Goal: Task Accomplishment & Management: Complete application form

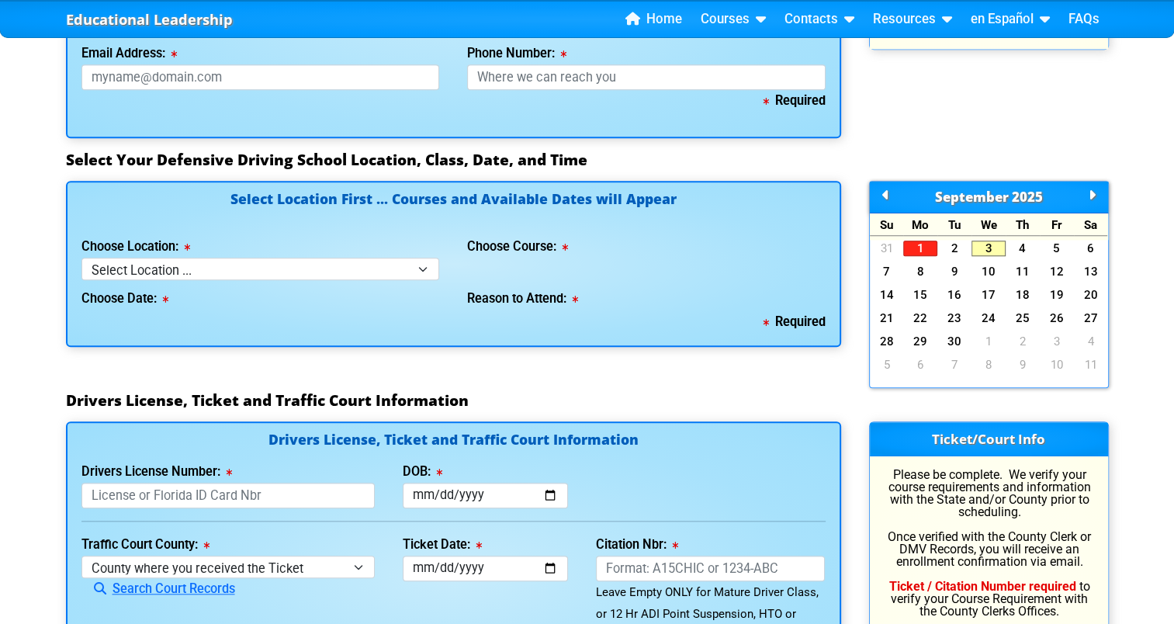
scroll to position [1282, 0]
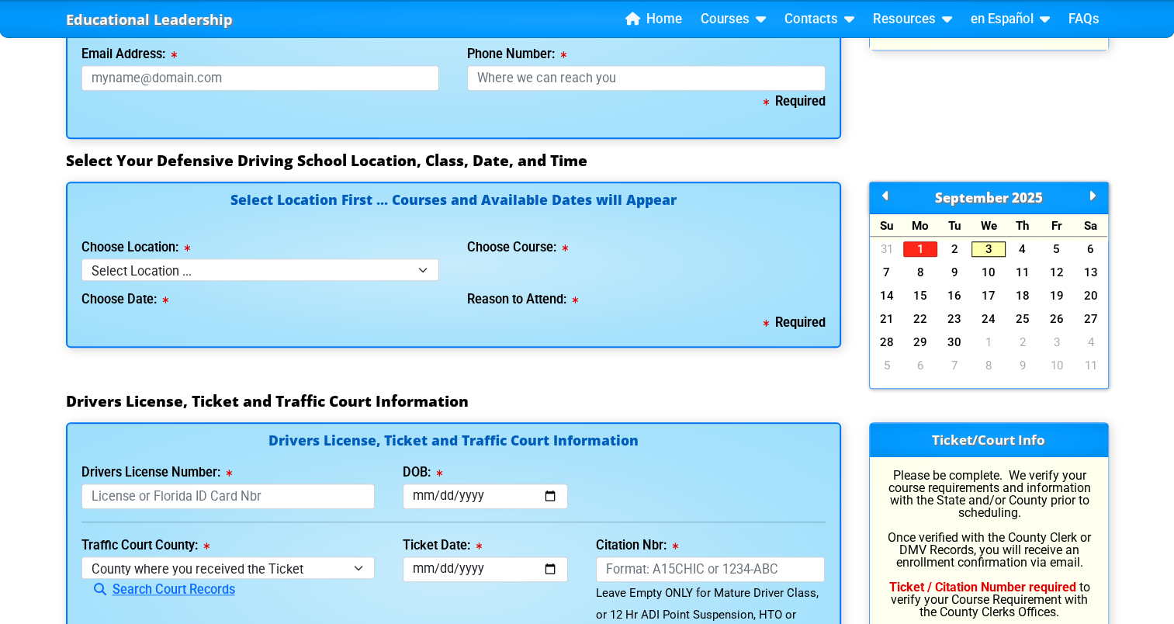
click at [993, 251] on link "3" at bounding box center [989, 249] width 34 height 16
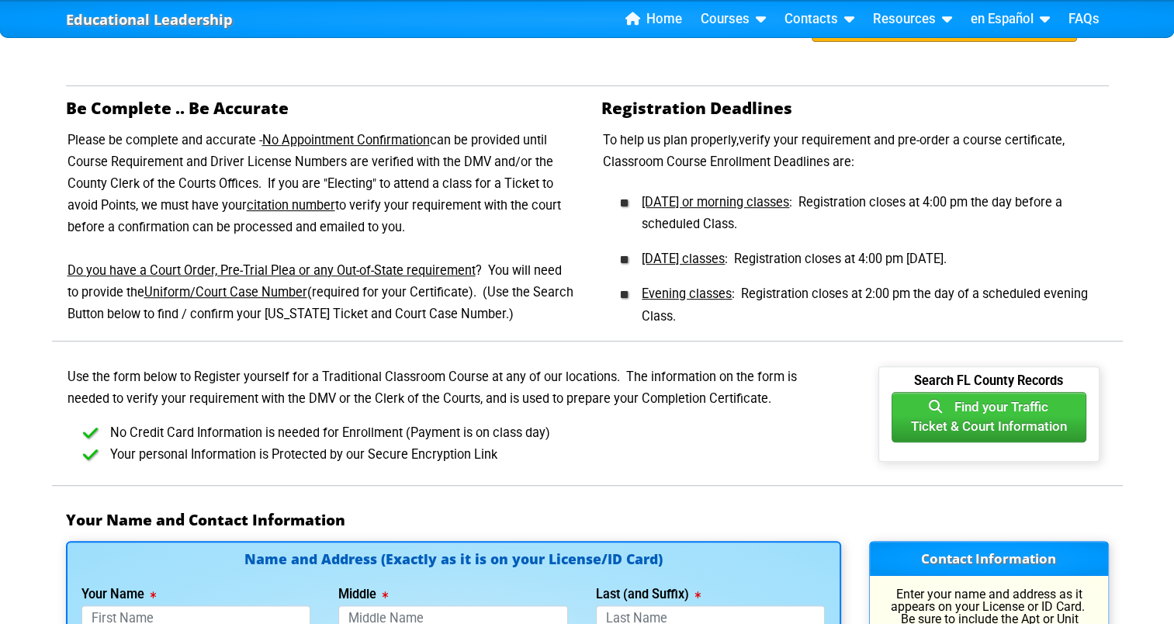
scroll to position [0, 0]
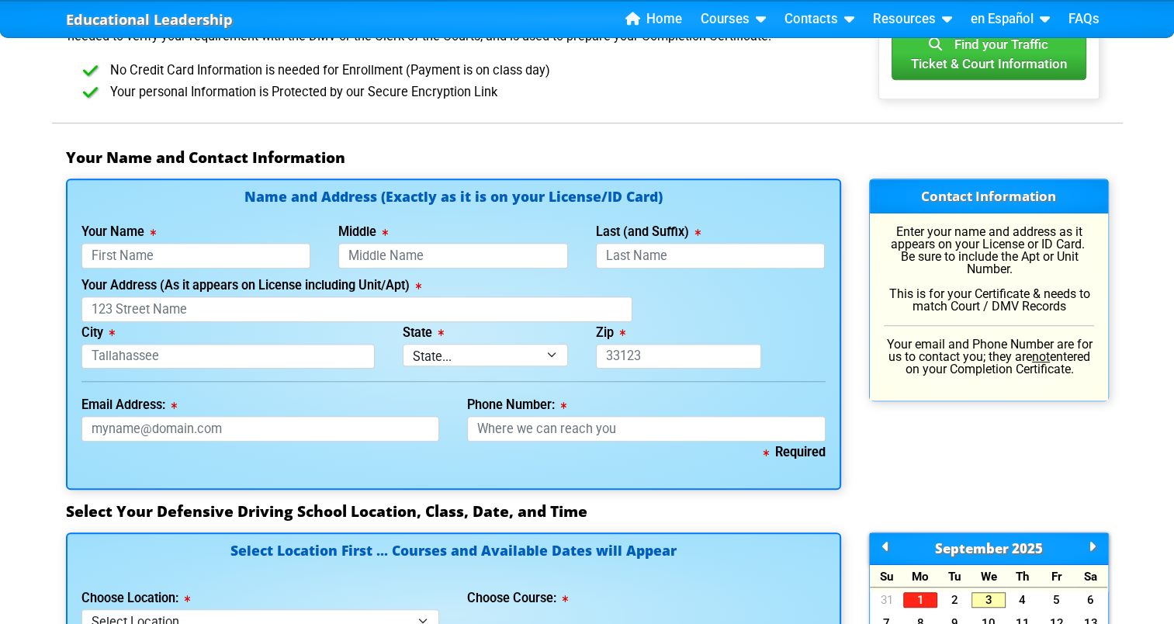
scroll to position [931, 0]
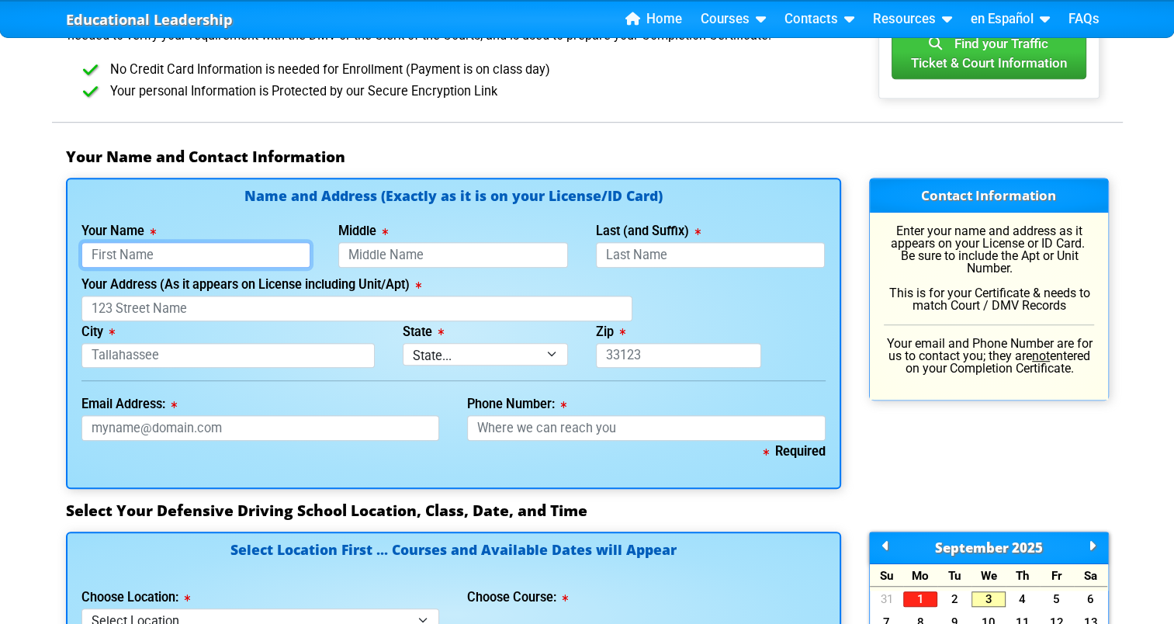
click at [243, 251] on input "Your Name" at bounding box center [197, 255] width 230 height 26
type input "Karymar"
type input "[PERSON_NAME]"
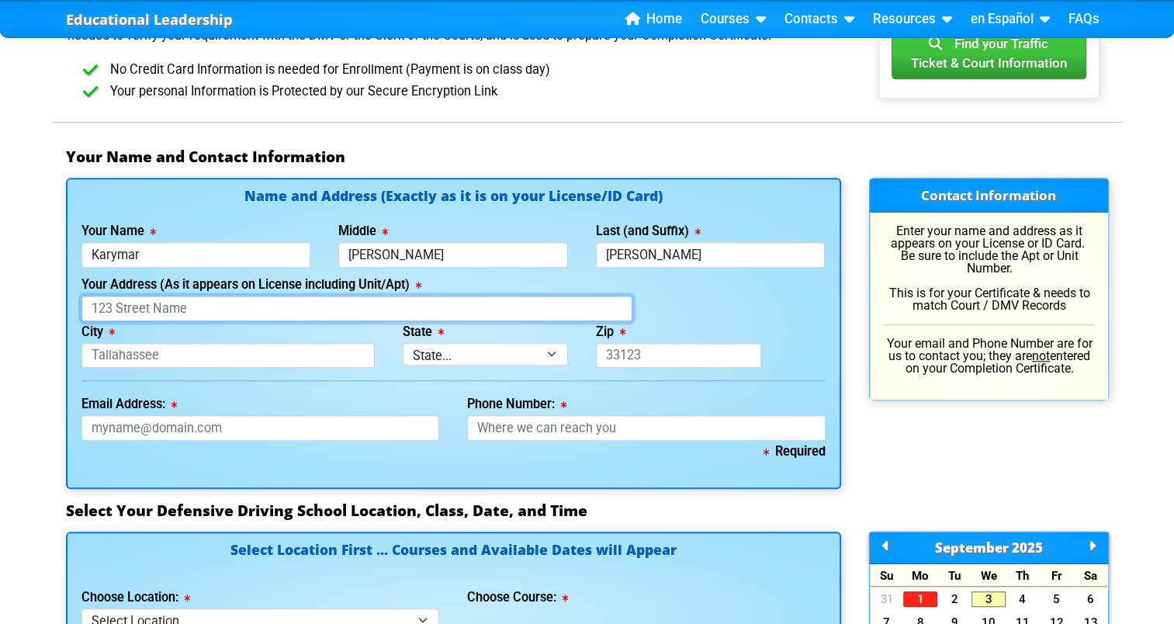
type input "[PERSON_NAME]"
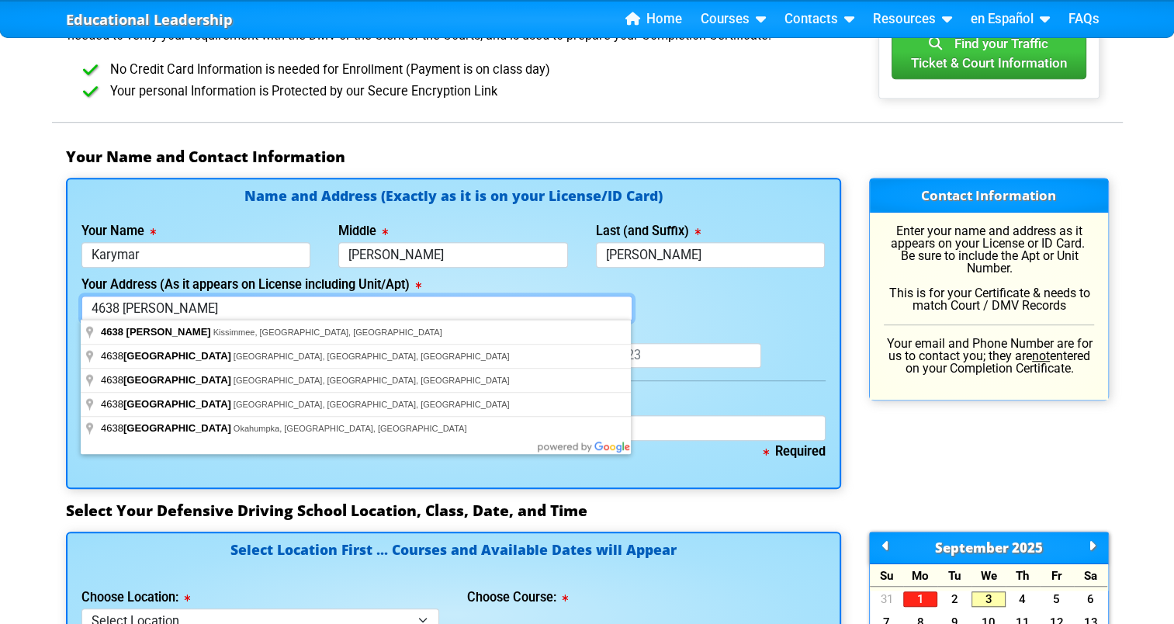
type input "4638 [PERSON_NAME]"
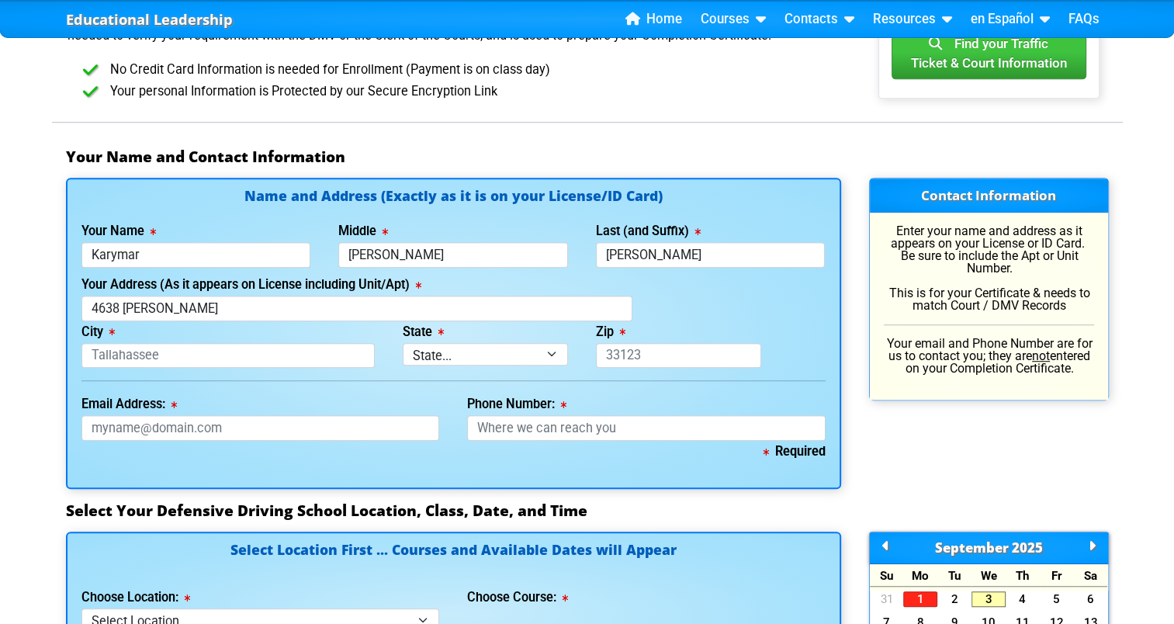
click at [671, 323] on div "Zip This field is required." at bounding box center [678, 344] width 193 height 47
click at [210, 360] on input "City" at bounding box center [229, 356] width 294 height 26
type input "Kissimmee"
select select "{"fullName":"[US_STATE]","abbreviation":"FL","uniqueId":"1d559909-6cf0-4a4d-848…"
type input "34758"
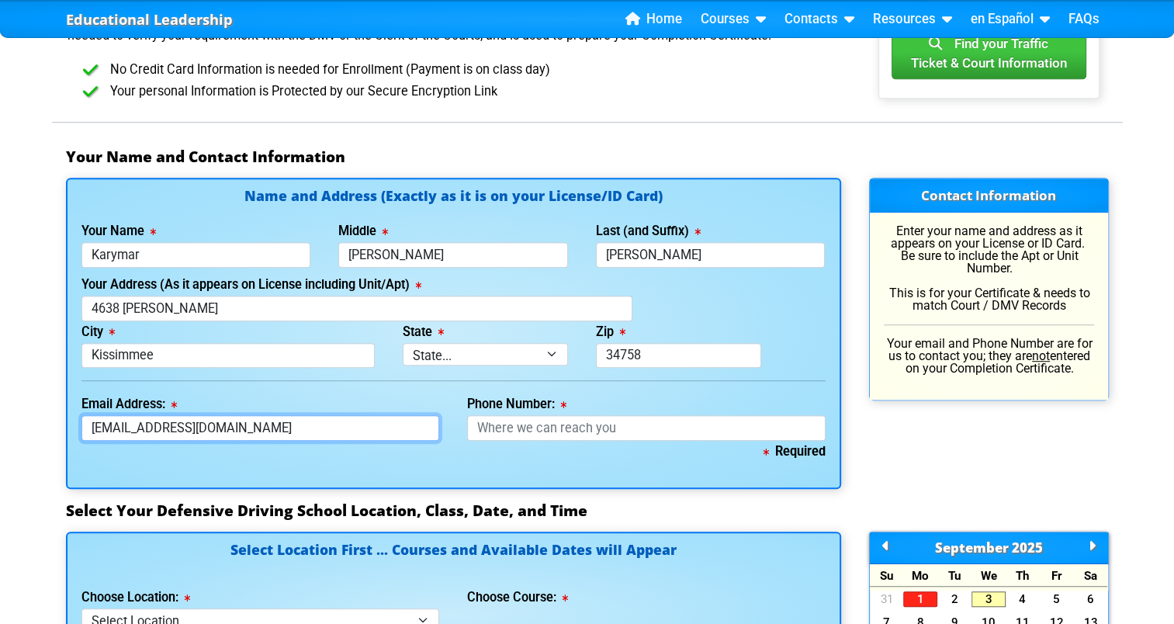
type input "[EMAIL_ADDRESS][DOMAIN_NAME]"
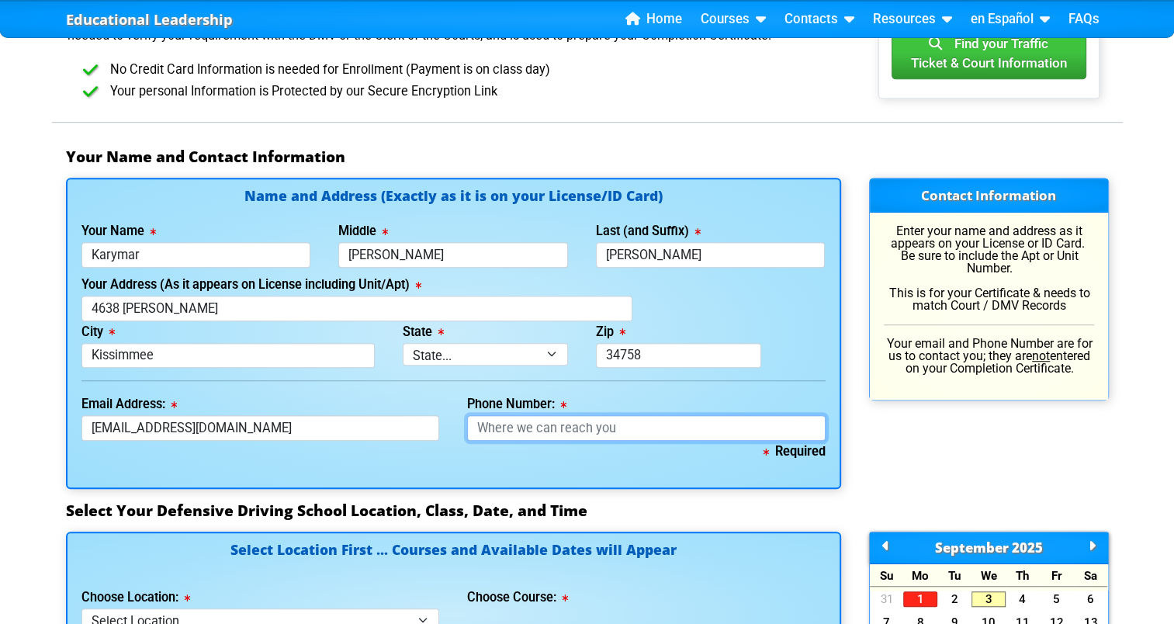
click at [515, 432] on input "Phone Number:" at bounding box center [646, 428] width 359 height 26
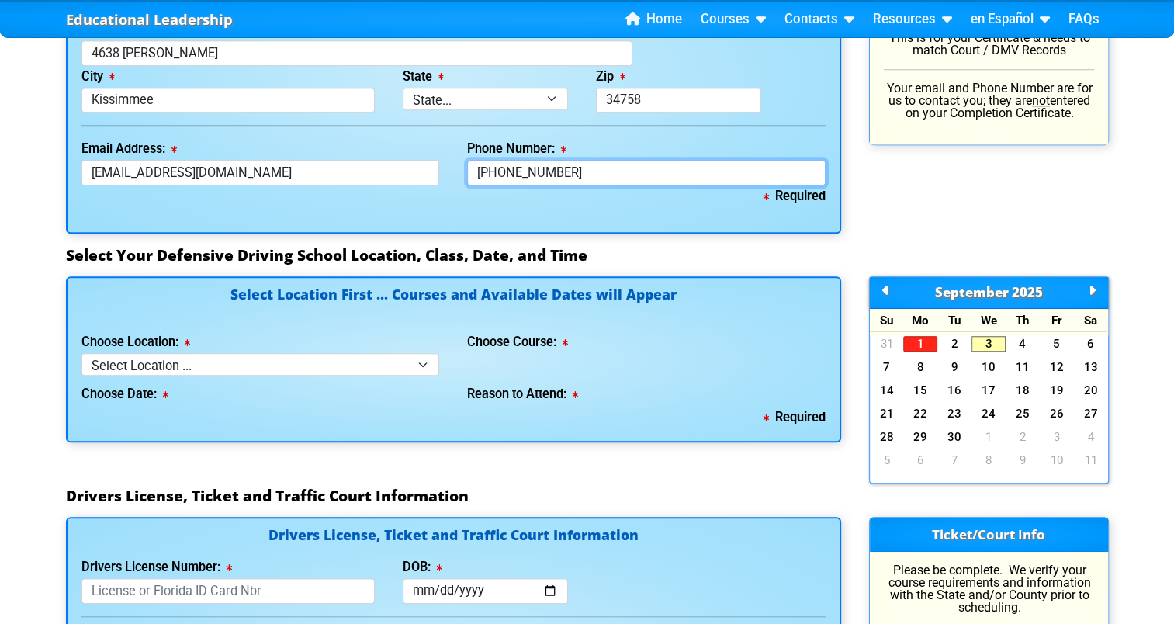
scroll to position [1188, 0]
type input "[PHONE_NUMBER]"
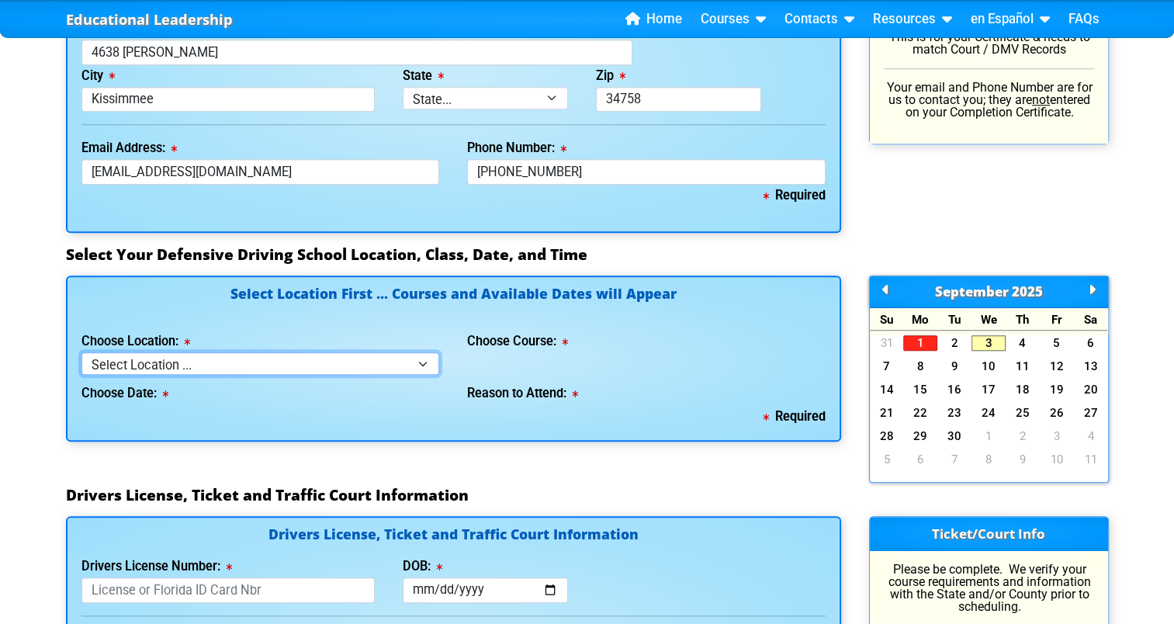
click at [325, 361] on select "Select Location ... Tampa Orlando Kissimmee [GEOGRAPHIC_DATA] - en español [GEO…" at bounding box center [261, 363] width 359 height 23
select select "4"
click at [82, 352] on select "Select Location ... Tampa Orlando Kissimmee [GEOGRAPHIC_DATA] - en español [GEO…" at bounding box center [261, 363] width 359 height 23
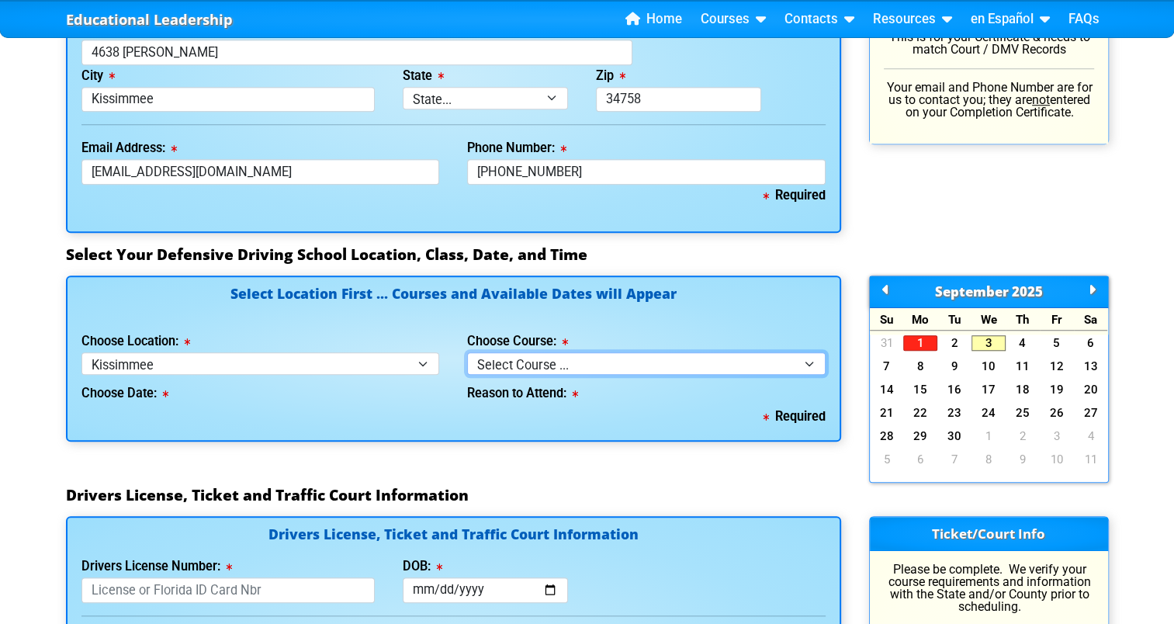
click at [650, 368] on select "Select Course ... 4 Hour BDI Class (Basic Course & TCAC) 4 Hour Under 25 Class …" at bounding box center [646, 363] width 359 height 23
select select "2"
click at [467, 352] on select "Select Course ... 4 Hour BDI Class (Basic Course & TCAC) 4 Hour Under 25 Class …" at bounding box center [646, 363] width 359 height 23
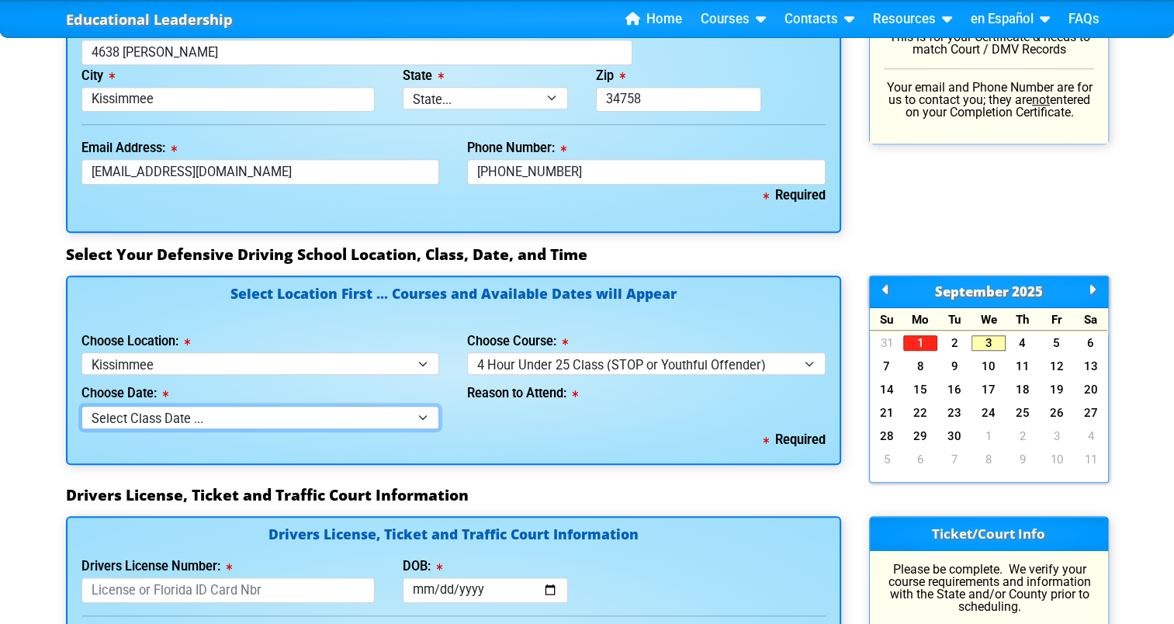
click at [327, 421] on select "Select Class Date ... [DATE] -- ([DATE] from 9:30am-1:30pm)" at bounding box center [261, 417] width 359 height 23
select select "[DATE], 4"
click at [82, 406] on select "Select Class Date ... [DATE] -- ([DATE] from 9:30am-1:30pm)" at bounding box center [261, 417] width 359 height 23
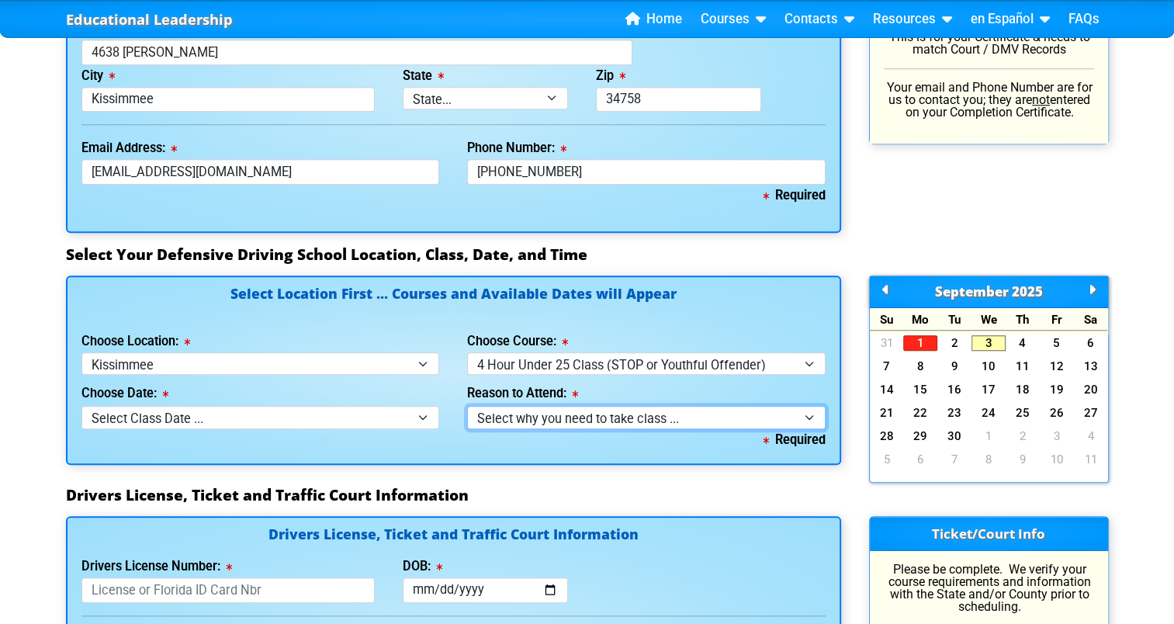
click at [652, 419] on select "Select why you need to take class ... Court Order - Complete Under 25 DDC" at bounding box center [646, 417] width 359 height 23
click at [652, 419] on select "Select why you need to take class ... Court Order - Complete Under 25 DDC" at bounding box center [646, 418] width 359 height 23
select select "Court Ordered (Under 25 Defensive Driver School)"
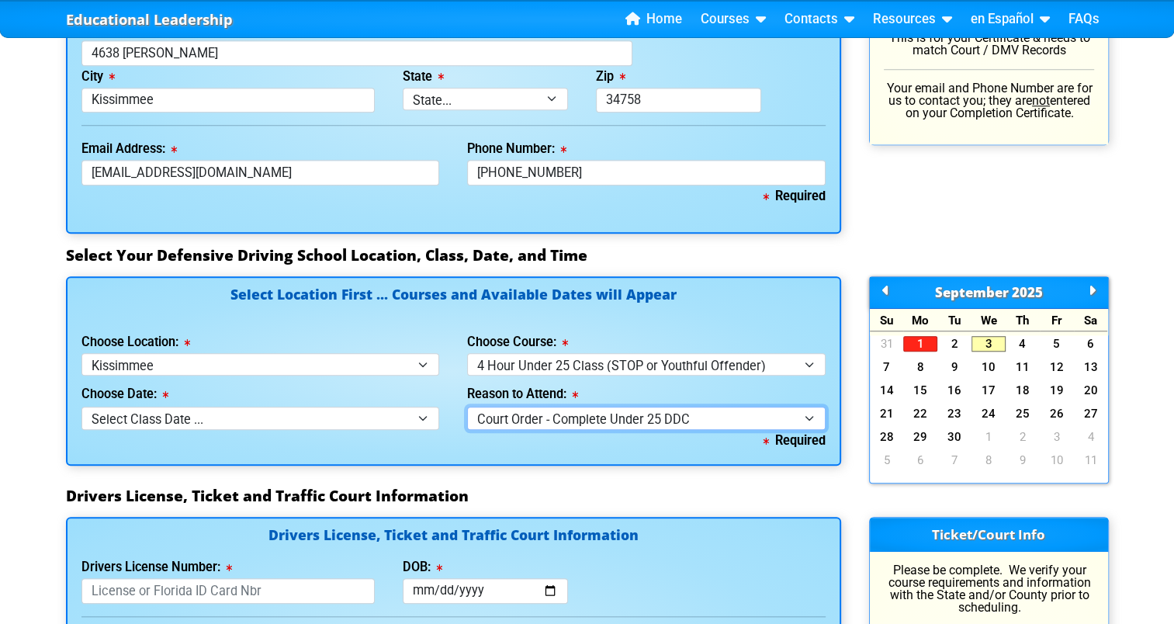
click at [467, 407] on select "Select why you need to take class ... Court Order - Complete Under 25 DDC" at bounding box center [646, 418] width 359 height 23
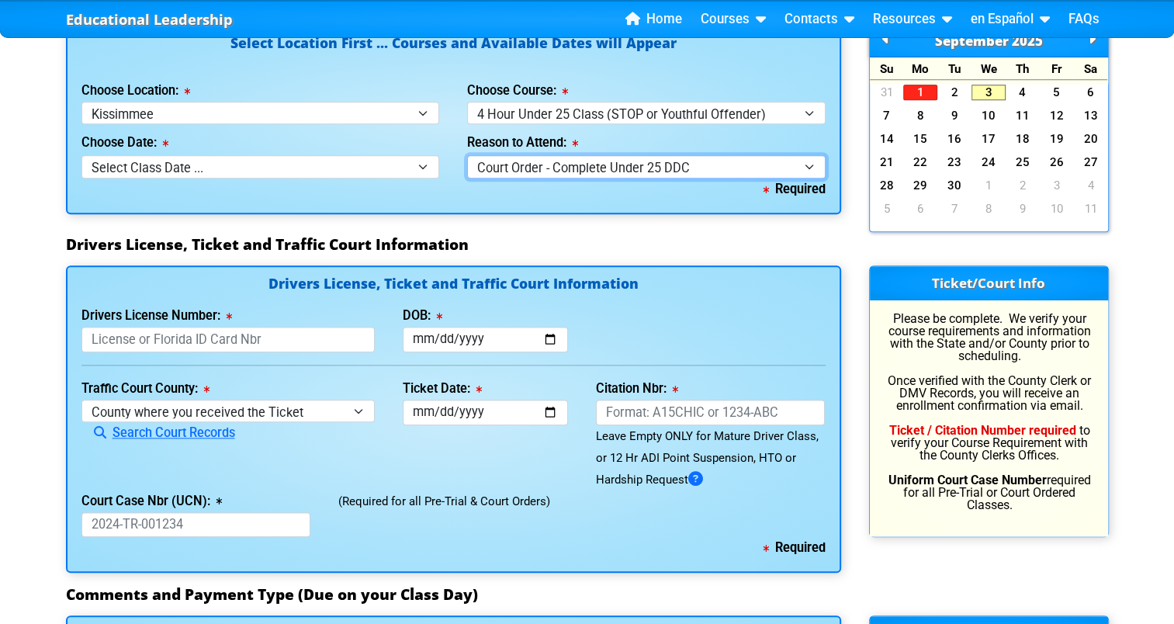
scroll to position [1442, 0]
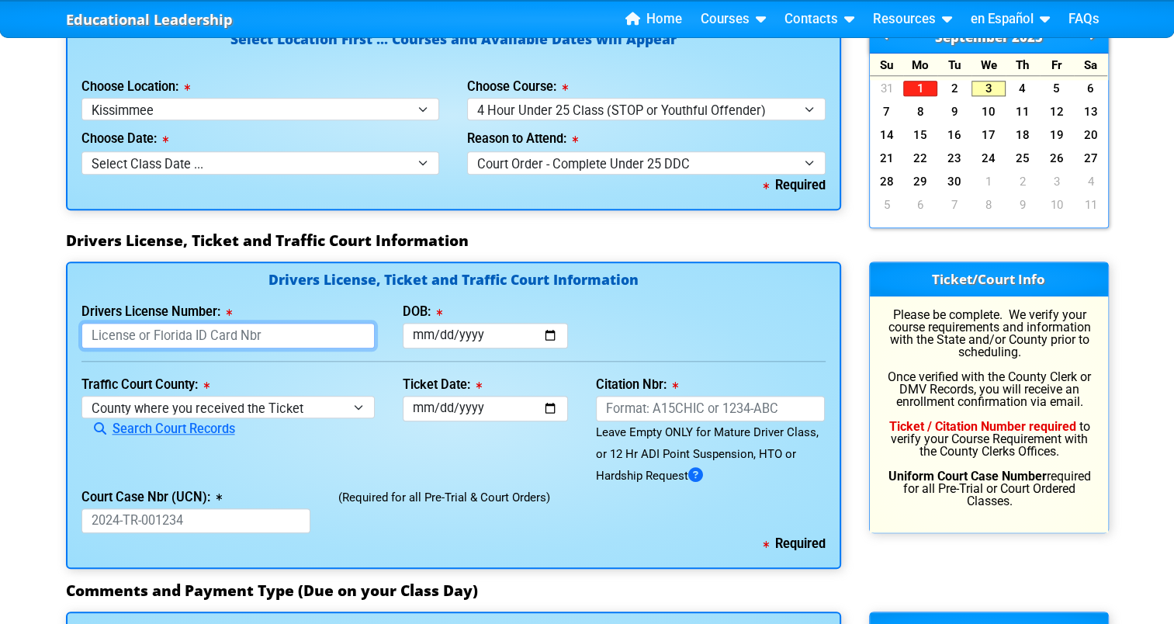
click at [236, 331] on input "Drivers License Number:" at bounding box center [229, 336] width 294 height 26
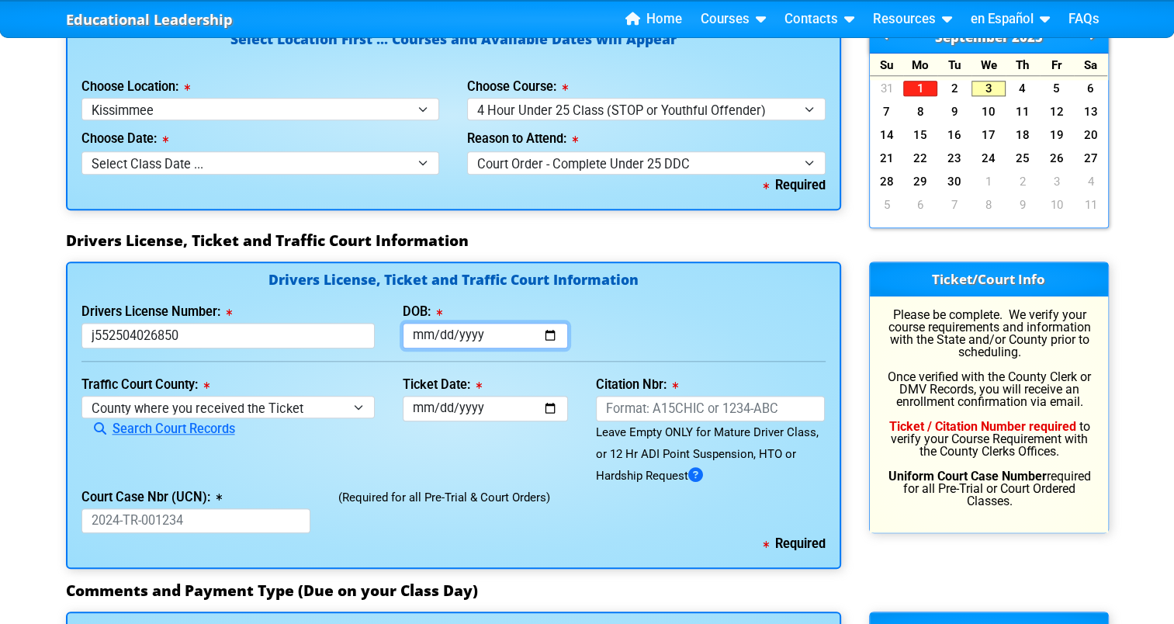
type input "J552504026850"
type input "[DATE]"
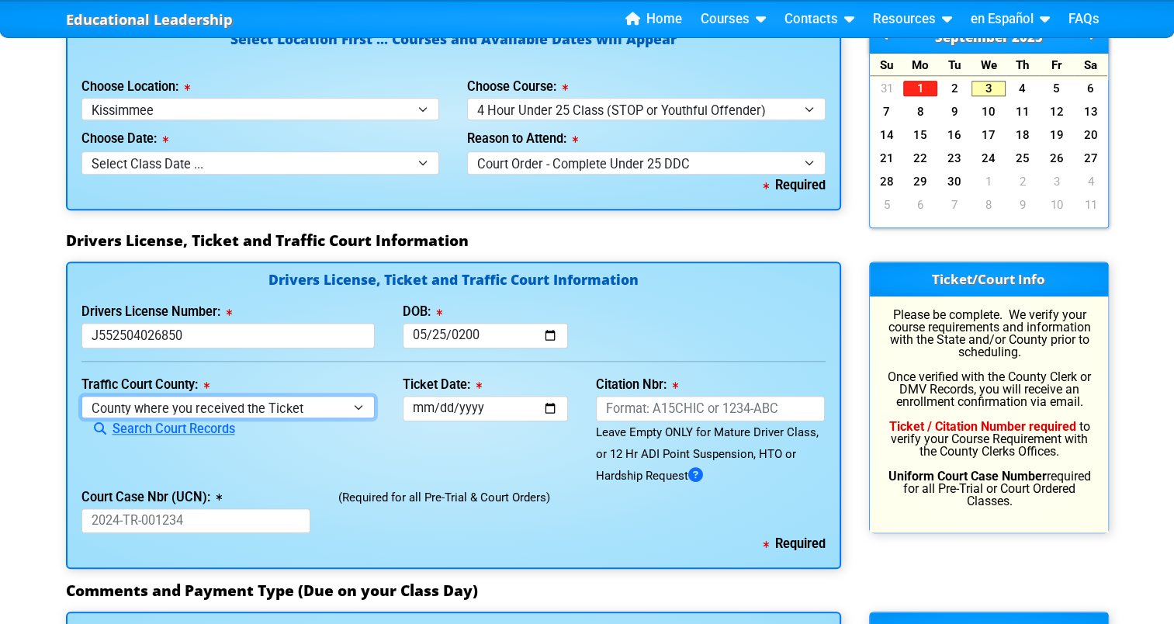
click at [259, 409] on select "County where you received the Ticket Out of State Out of State - [US_STATE] Out…" at bounding box center [229, 407] width 294 height 23
select select "{"countyName":"Osceola","state":"[US_STATE]","uniqueId":"e0d9688b-550c-4624-8ae…"
click at [82, 396] on select "County where you received the Ticket Out of State Out of State - [US_STATE] Out…" at bounding box center [229, 407] width 294 height 23
click at [448, 391] on label "Ticket Date:" at bounding box center [442, 385] width 79 height 12
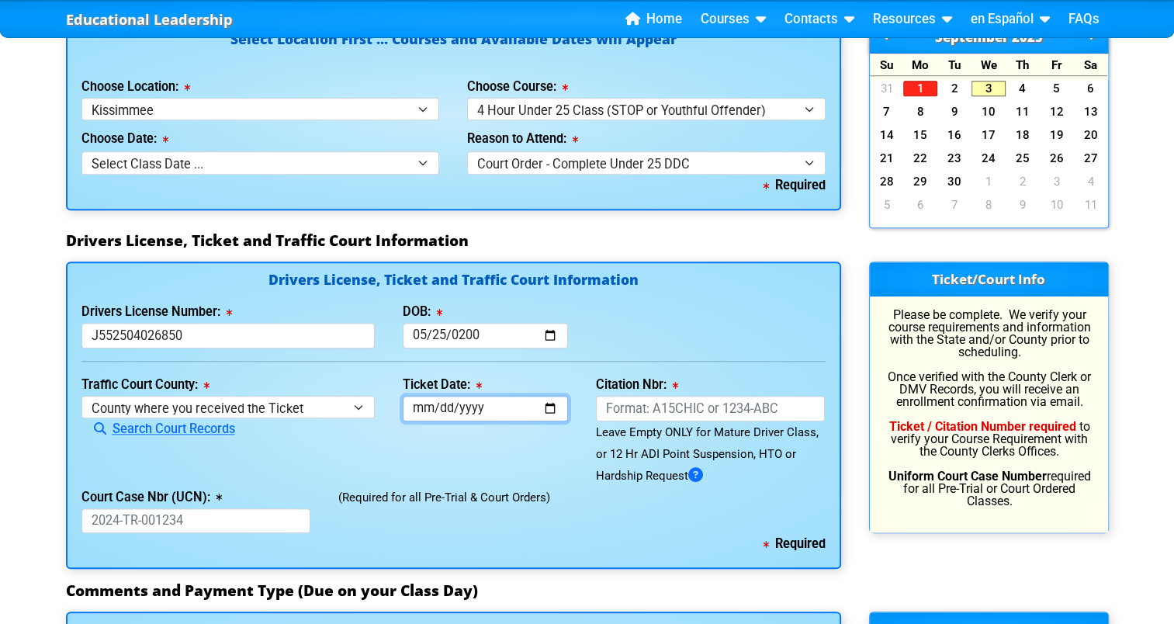
click at [448, 396] on input "Ticket Date:" at bounding box center [485, 409] width 165 height 26
type input "[DATE]"
click at [696, 406] on input "Citation Nbr:" at bounding box center [711, 409] width 230 height 26
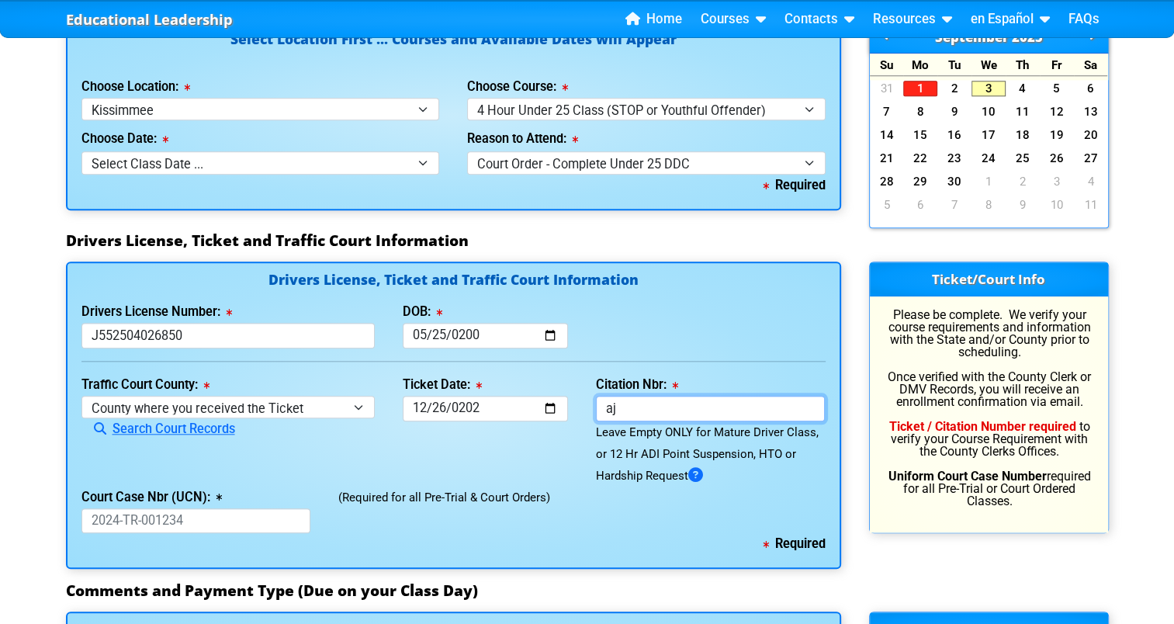
type input "a"
type input "AJTTWE"
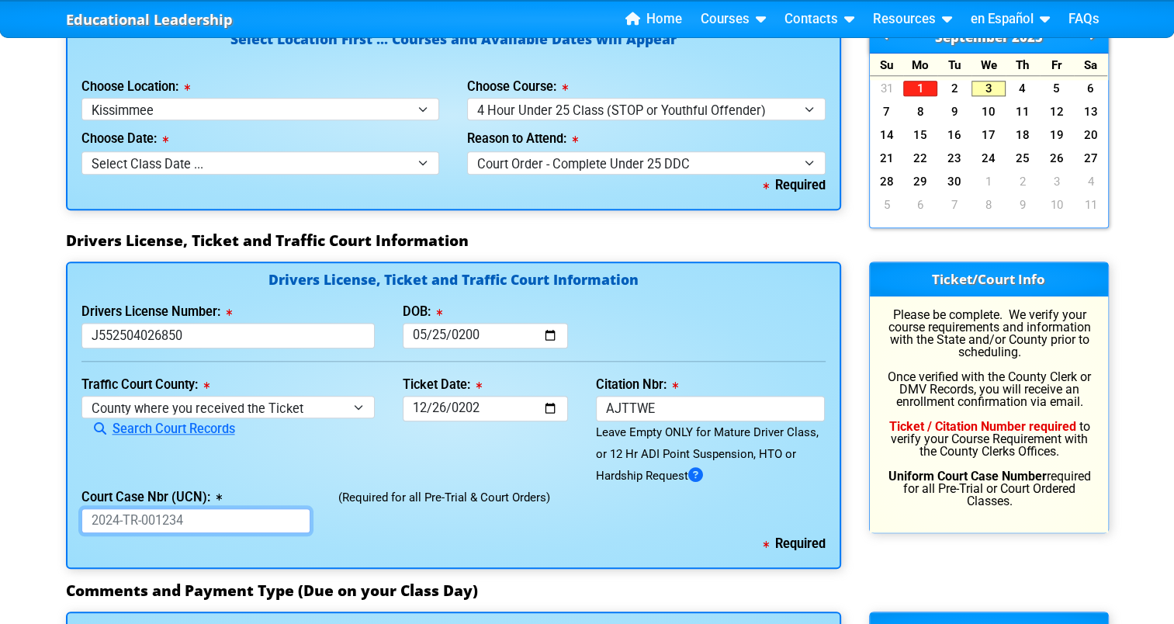
click at [161, 528] on input "Court Case Nbr (UCN):" at bounding box center [197, 521] width 230 height 26
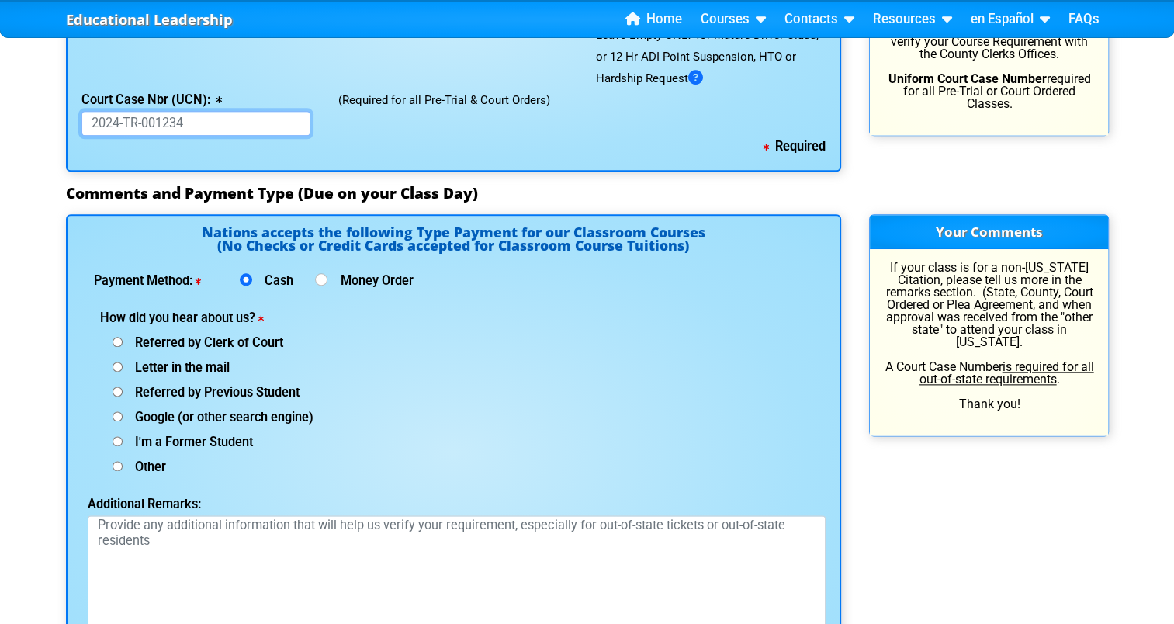
scroll to position [1849, 0]
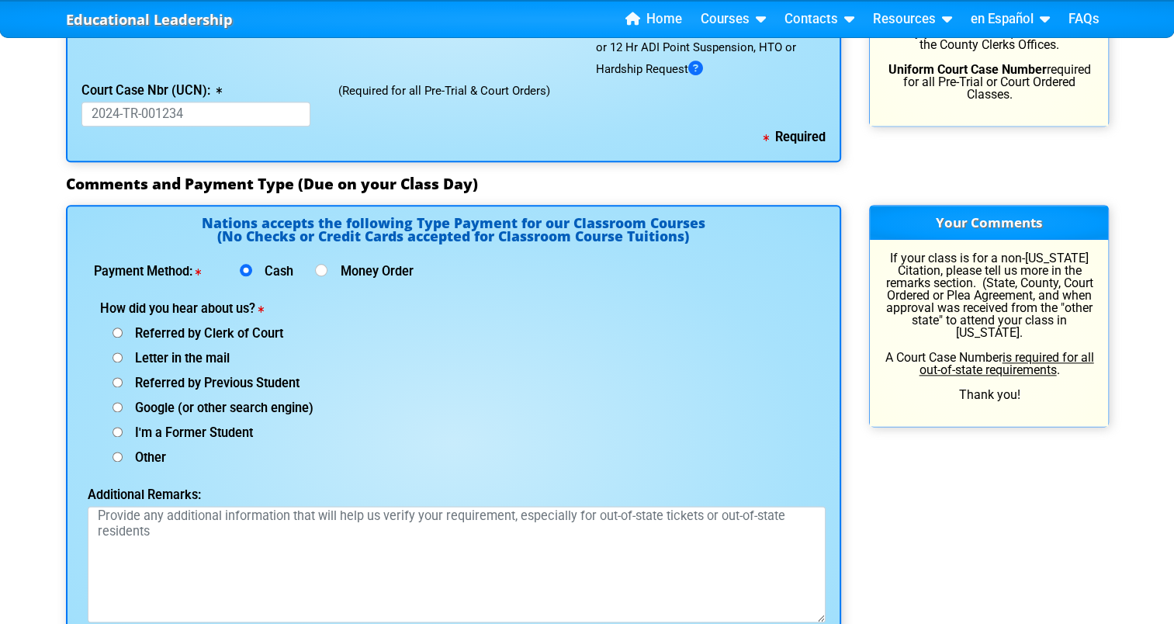
click at [116, 329] on input "Referred by Clerk of Court" at bounding box center [118, 333] width 10 height 10
radio input "true"
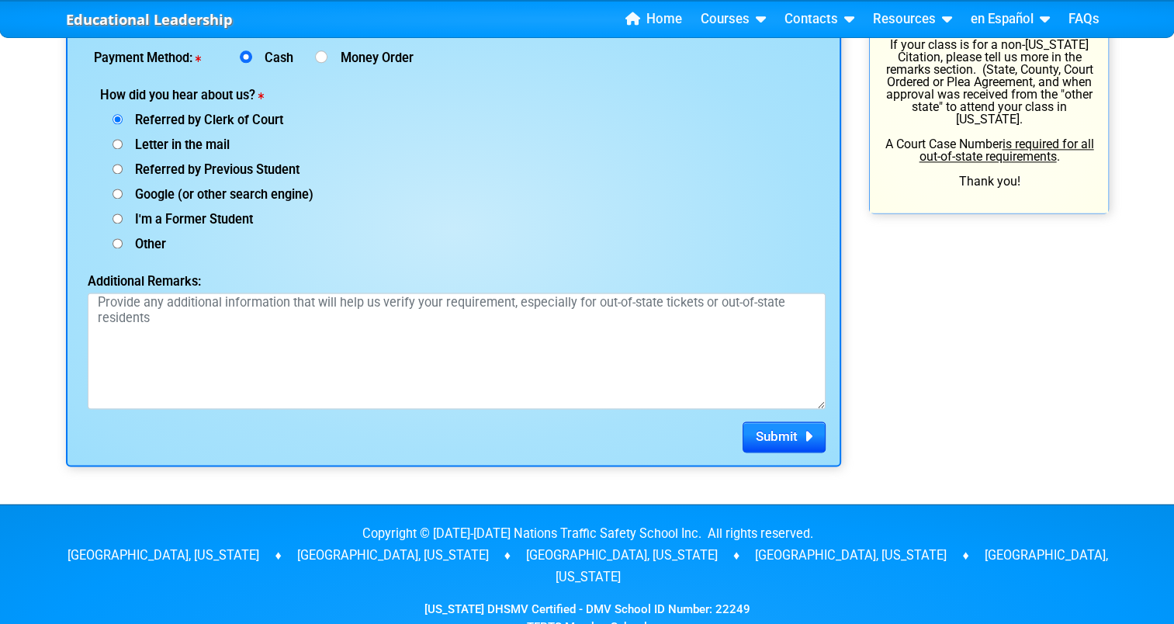
scroll to position [2066, 0]
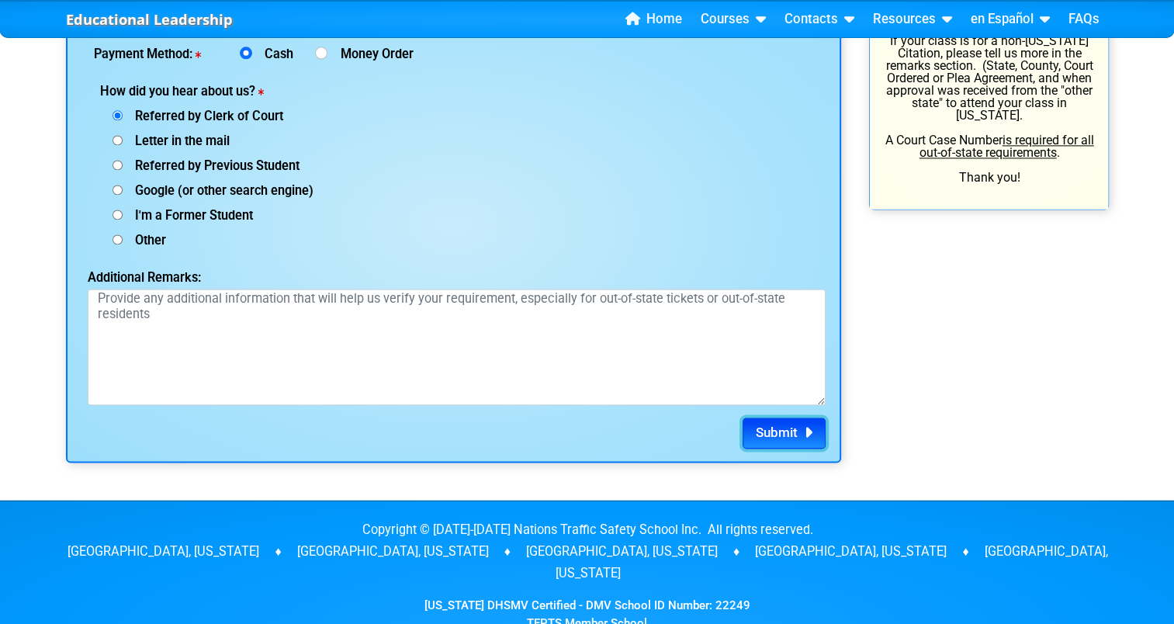
click at [797, 426] on span "Submit" at bounding box center [777, 433] width 42 height 16
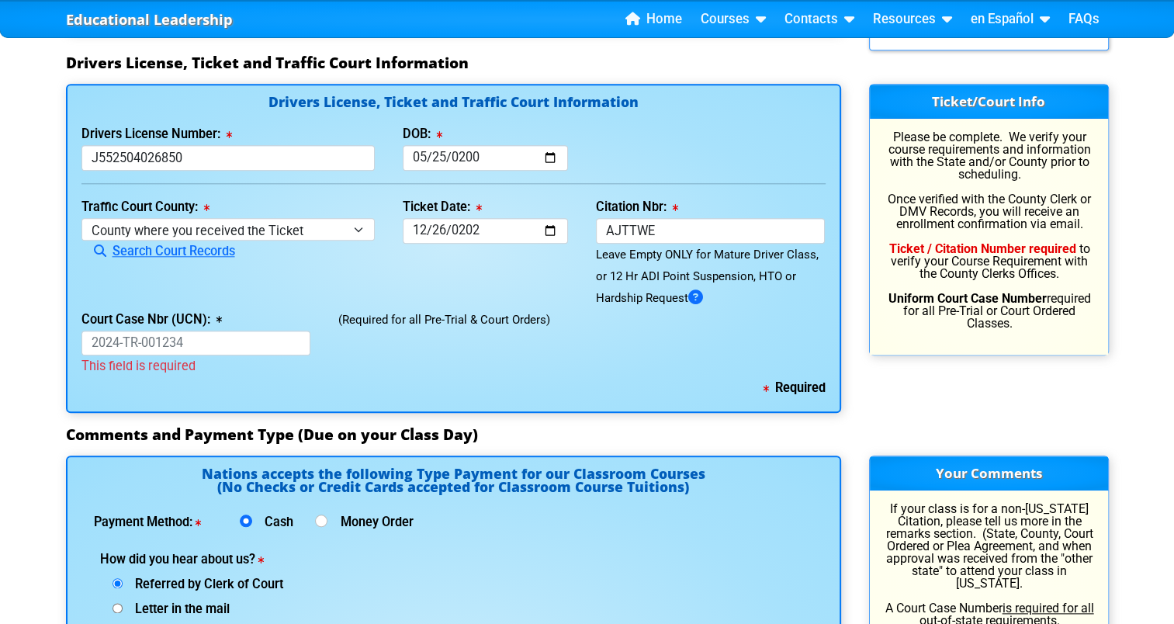
scroll to position [1615, 0]
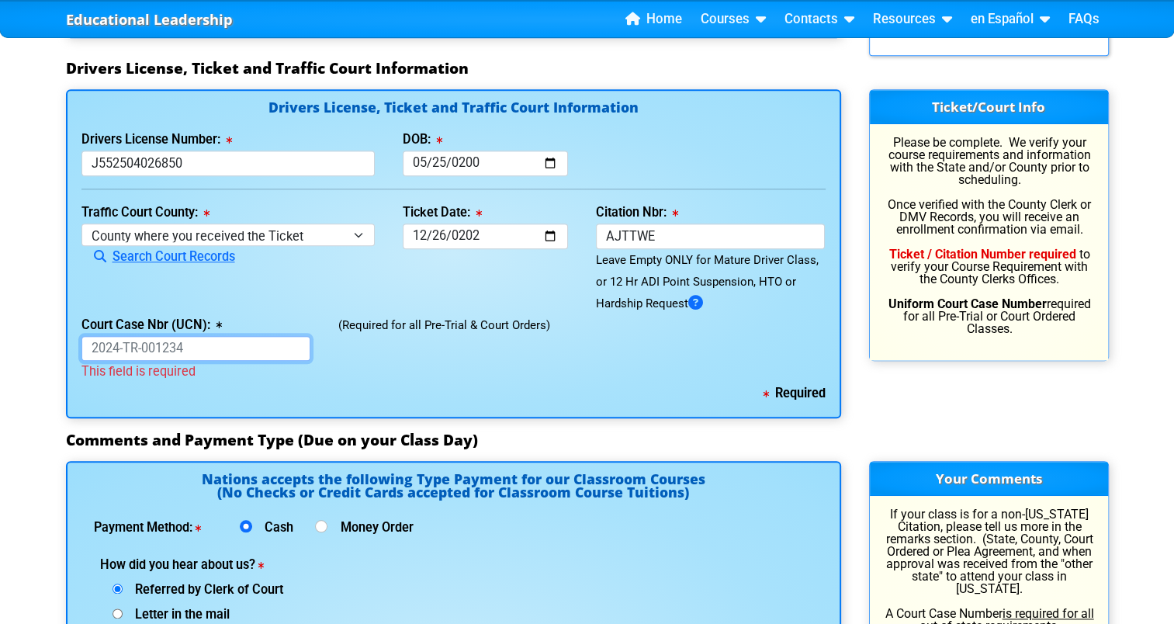
click at [227, 356] on input "Court Case Nbr (UCN):" at bounding box center [197, 349] width 230 height 26
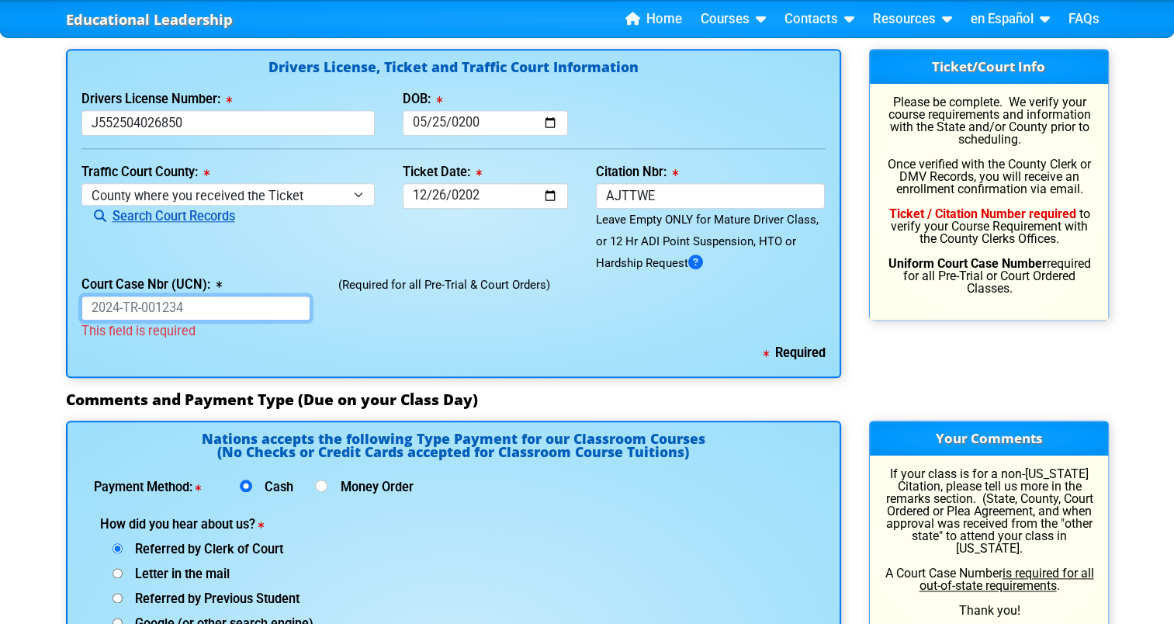
click at [127, 219] on link "Search Court Records" at bounding box center [159, 216] width 154 height 15
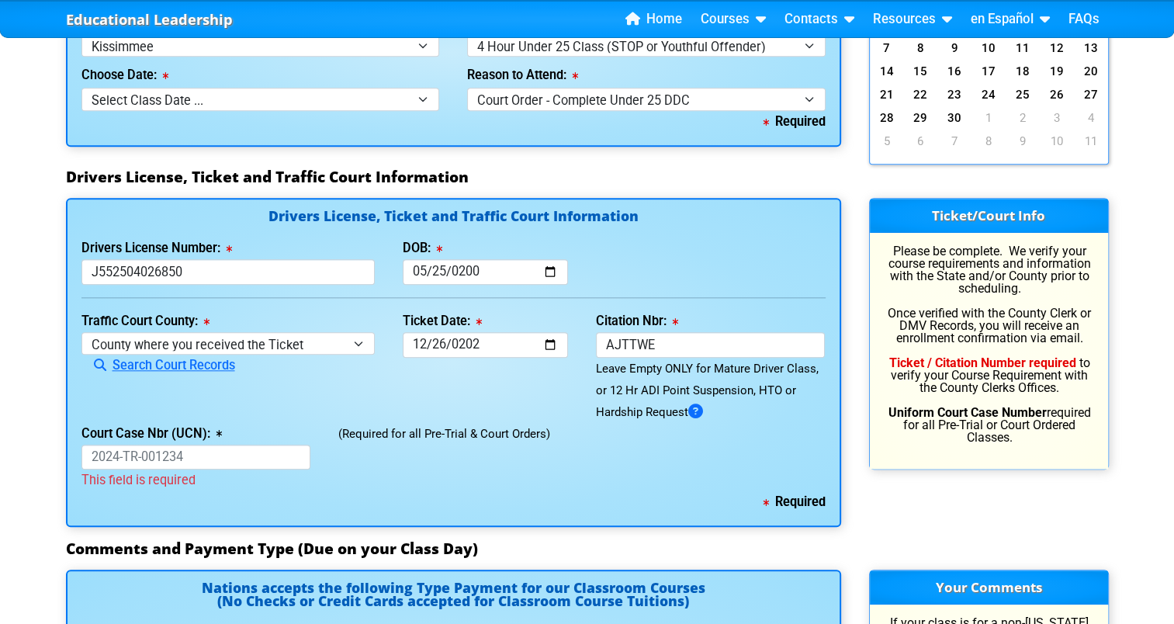
scroll to position [1507, 0]
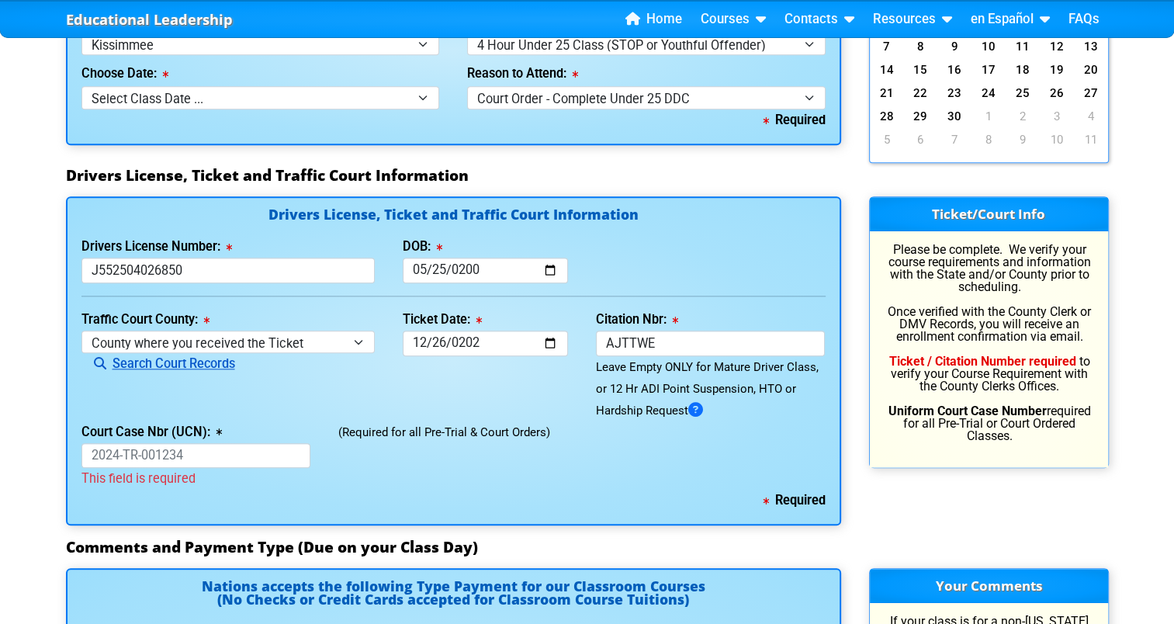
click at [188, 360] on link "Search Court Records" at bounding box center [159, 363] width 154 height 15
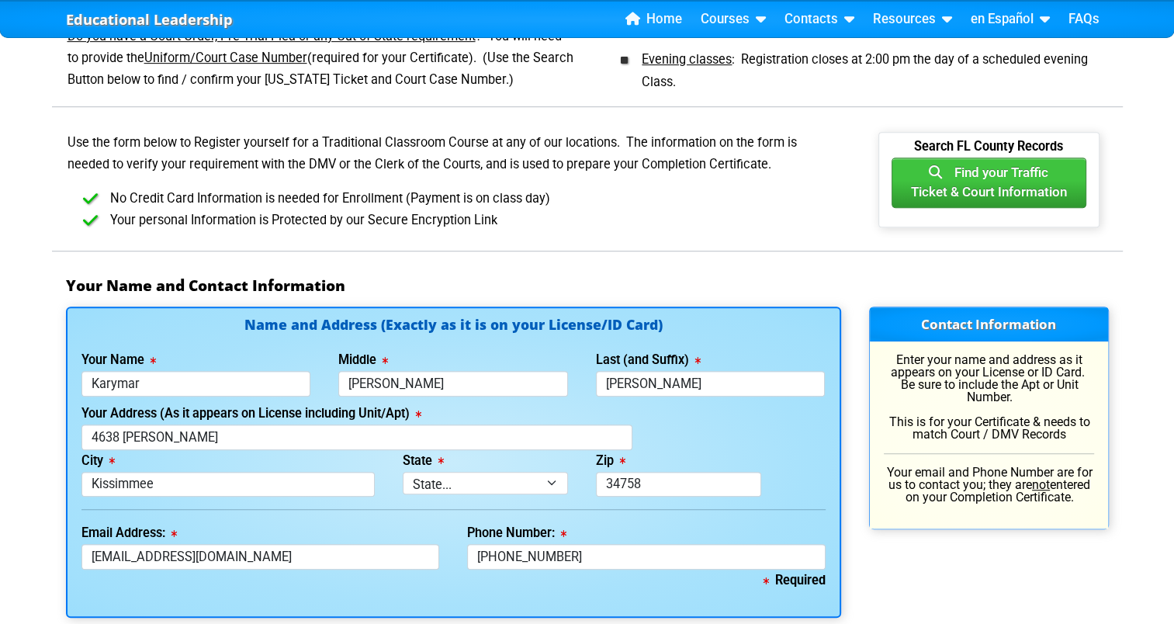
scroll to position [696, 0]
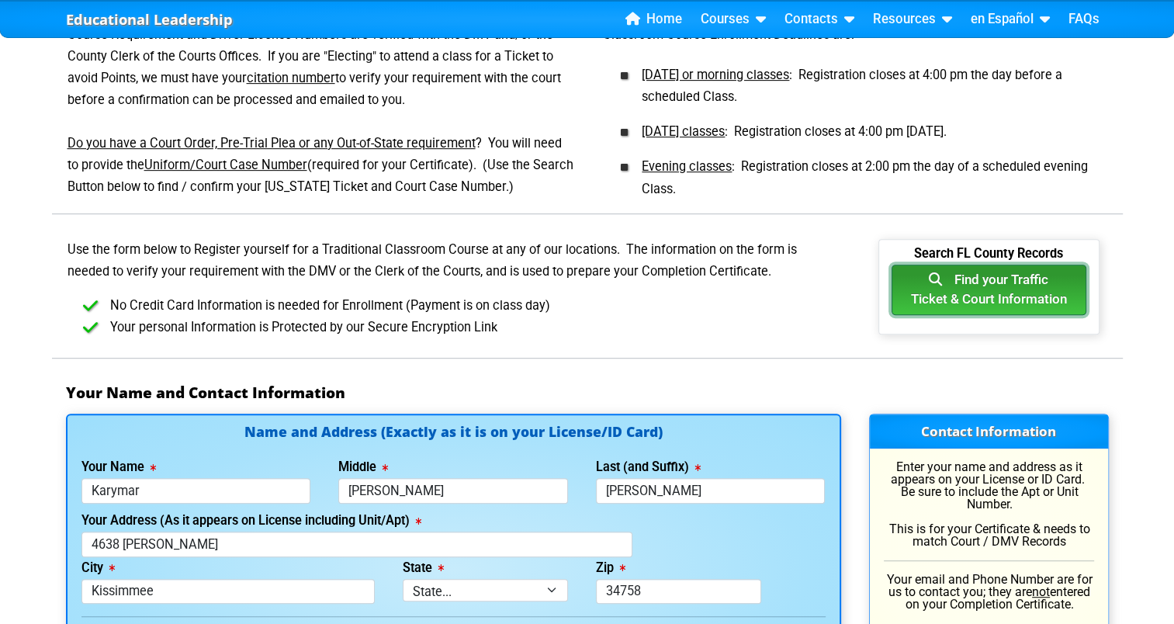
click at [983, 288] on button "Find your Traffic Ticket & Court Information" at bounding box center [989, 290] width 195 height 51
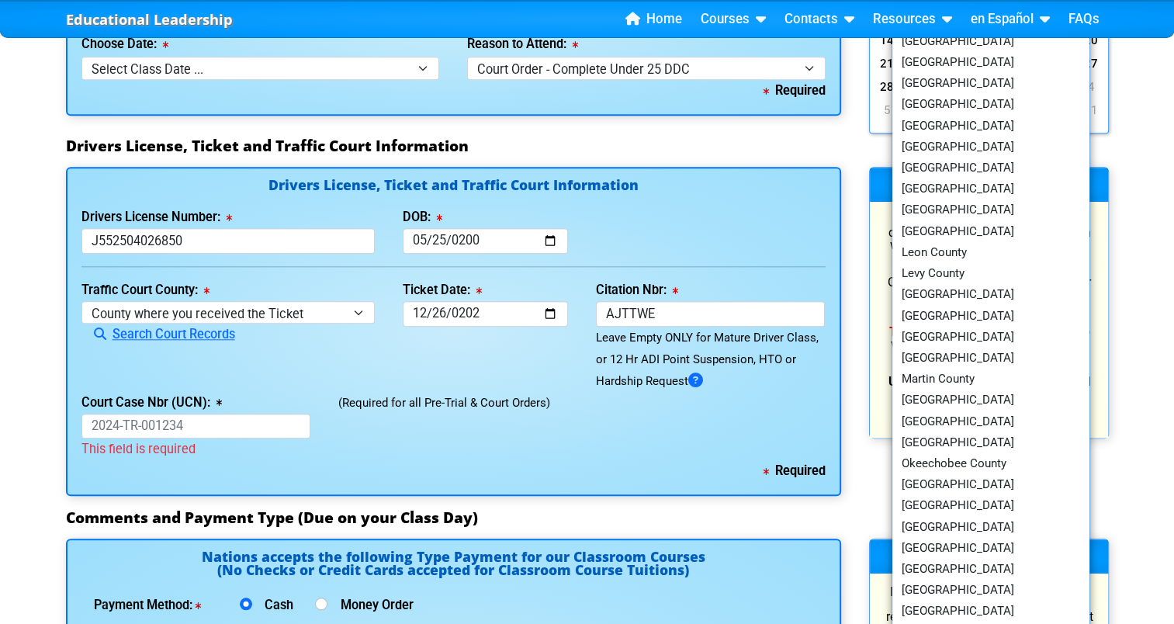
scroll to position [1543, 0]
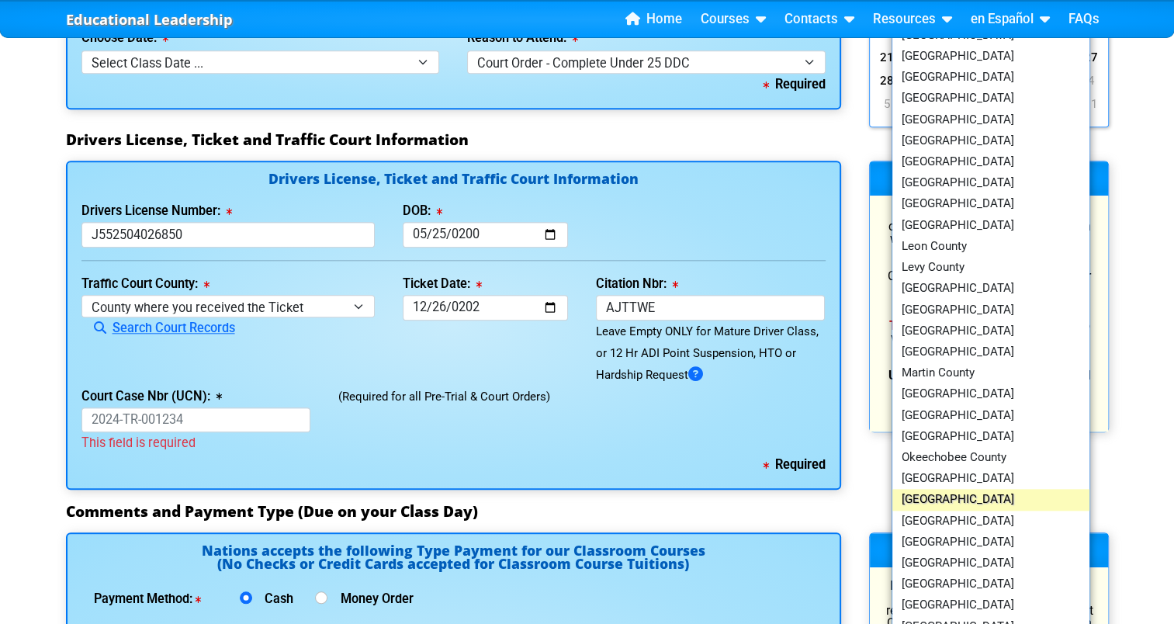
click at [976, 491] on link "[GEOGRAPHIC_DATA]" at bounding box center [992, 499] width 198 height 21
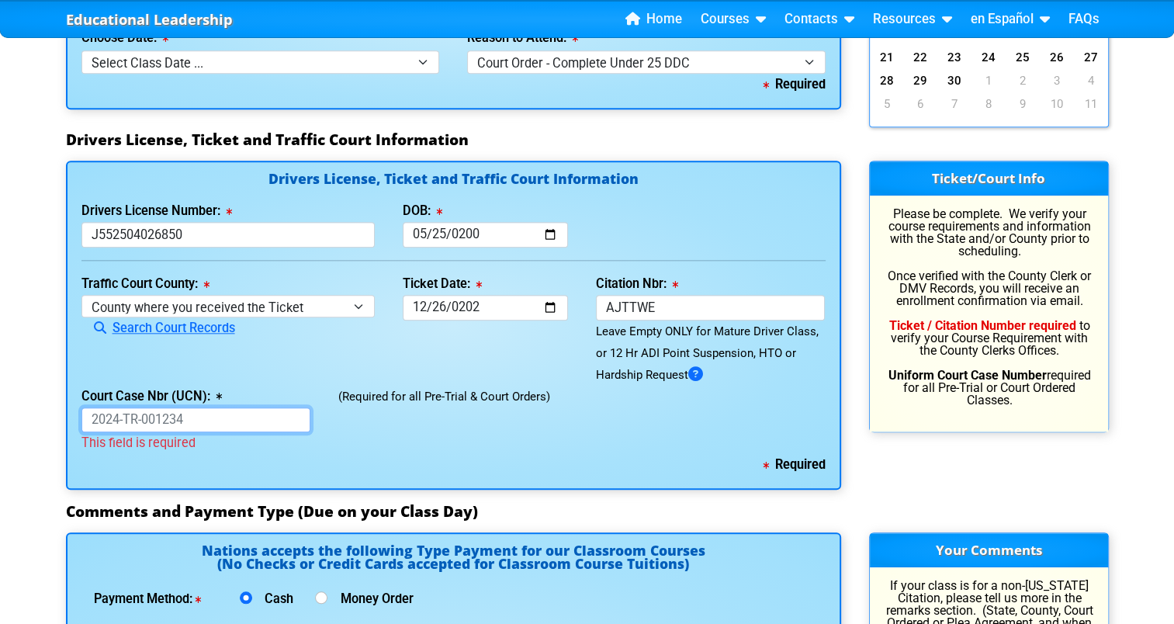
click at [233, 416] on input "Court Case Nbr (UCN):" at bounding box center [197, 421] width 230 height 26
paste input "2024 TR 065348"
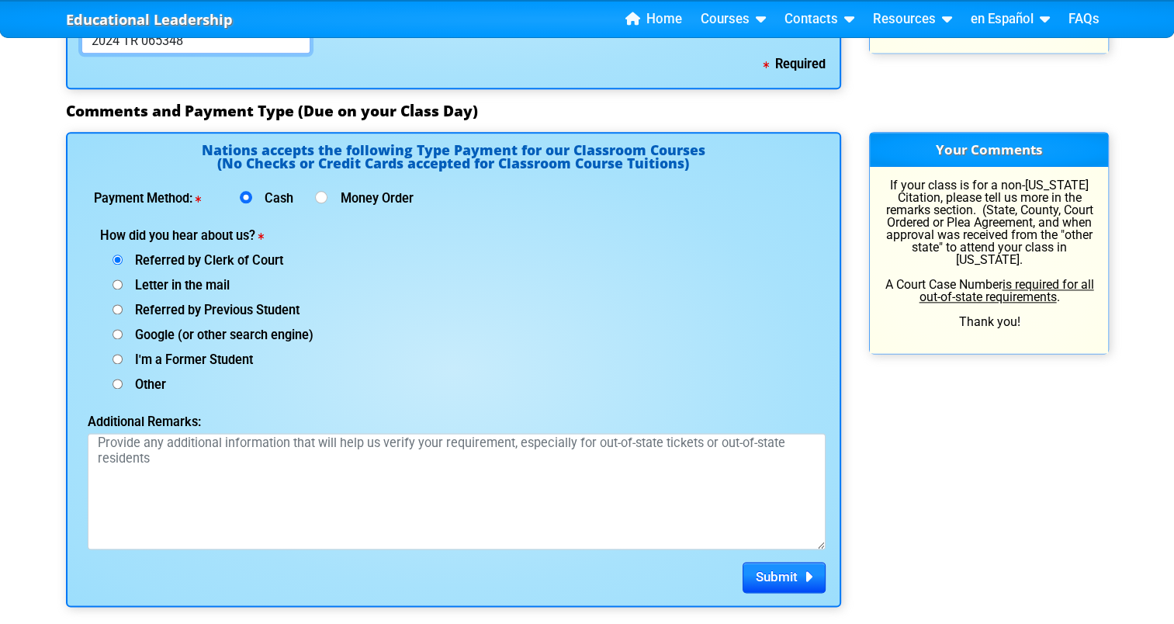
scroll to position [1923, 0]
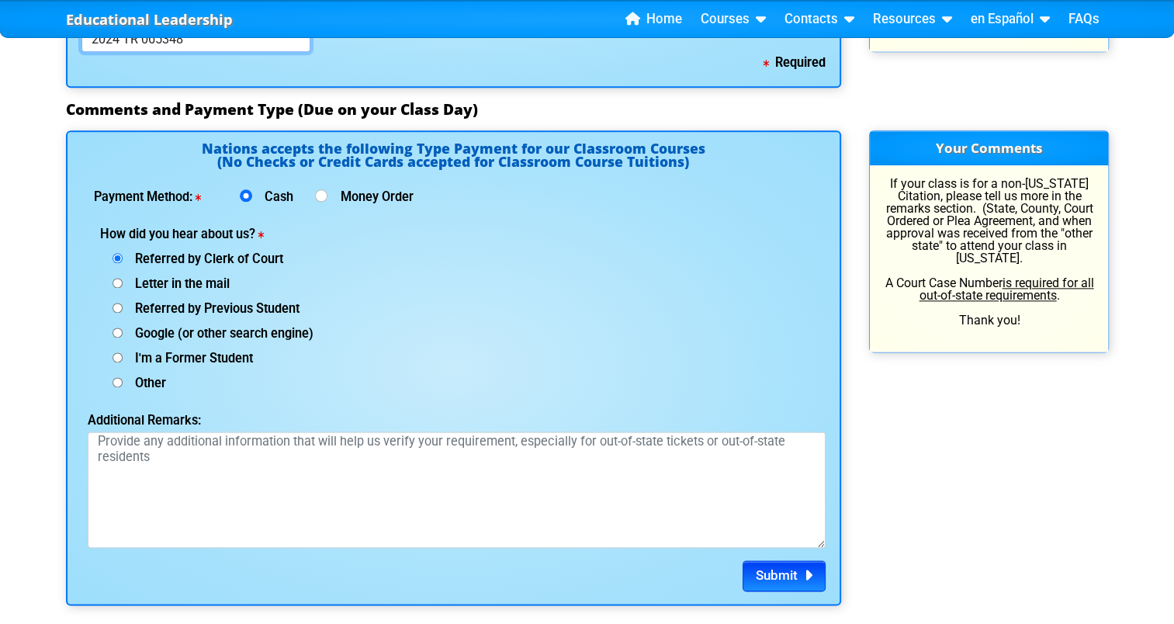
type input "2024 TR 065348"
click at [764, 571] on span "Submit" at bounding box center [777, 575] width 42 height 16
